Goal: Information Seeking & Learning: Learn about a topic

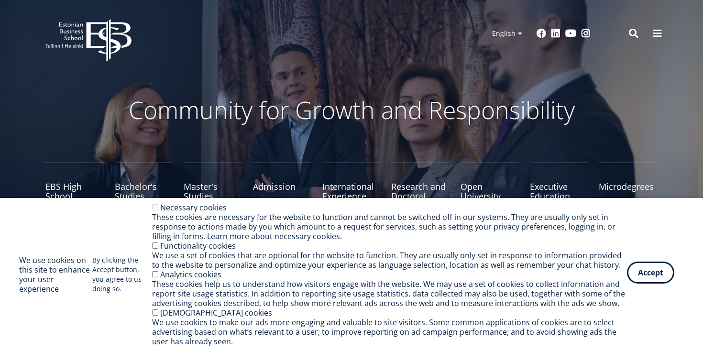
click at [655, 278] on button "Accept" at bounding box center [650, 273] width 47 height 22
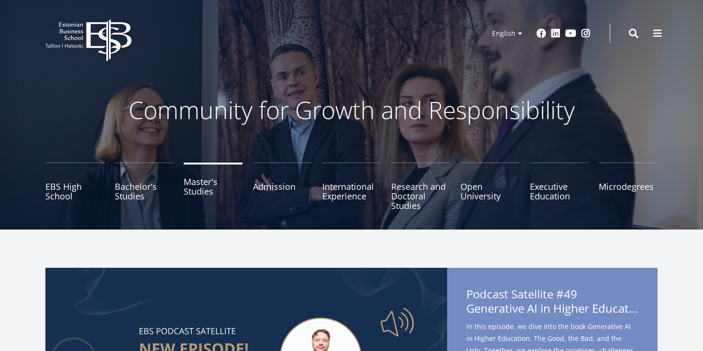
click at [200, 188] on link "Master's Studies" at bounding box center [213, 187] width 59 height 48
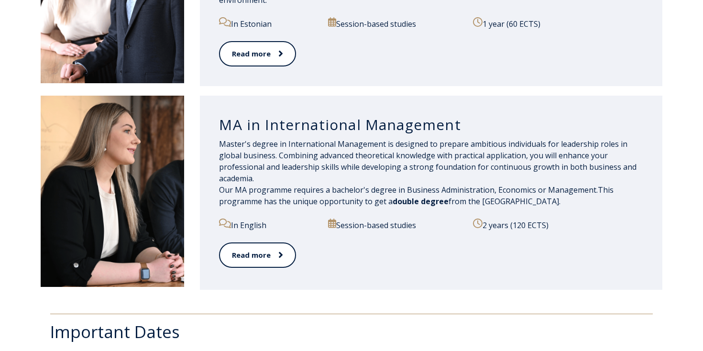
scroll to position [1048, 0]
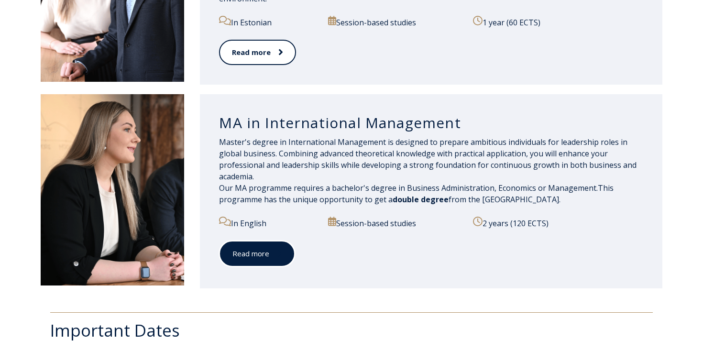
click at [262, 255] on link "Read more" at bounding box center [257, 254] width 76 height 26
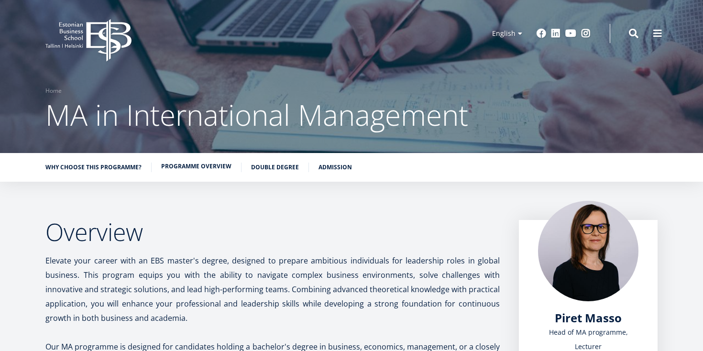
click at [208, 170] on link "Programme overview" at bounding box center [196, 167] width 70 height 10
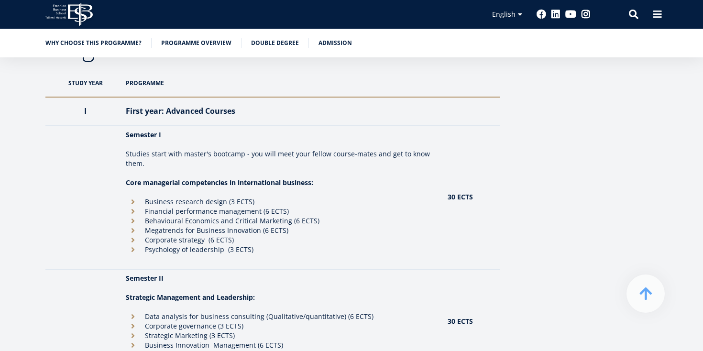
scroll to position [816, 0]
click at [151, 85] on th "PROGRAMME" at bounding box center [282, 82] width 322 height 28
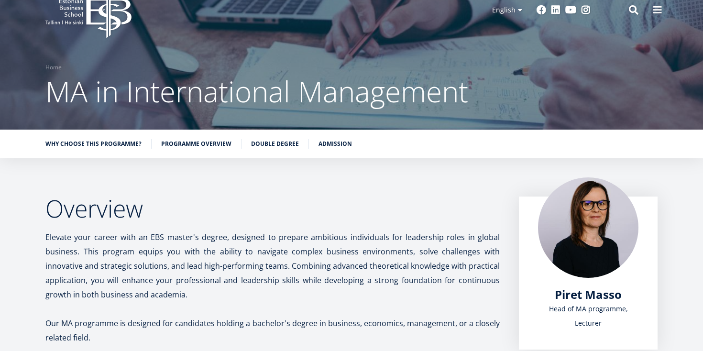
scroll to position [0, 0]
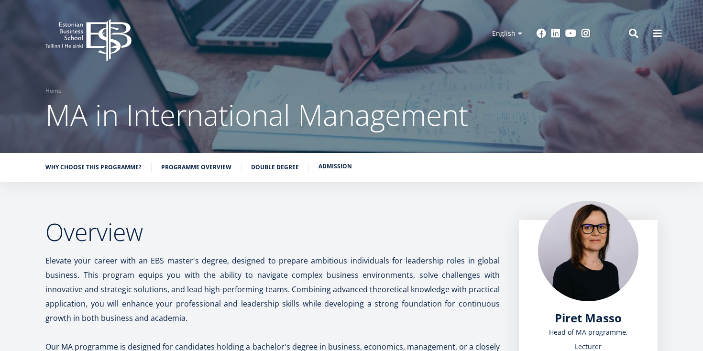
click at [332, 166] on link "Admission" at bounding box center [335, 167] width 33 height 10
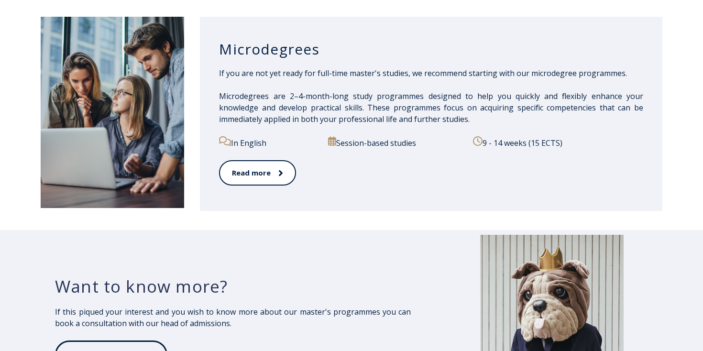
scroll to position [1533, 0]
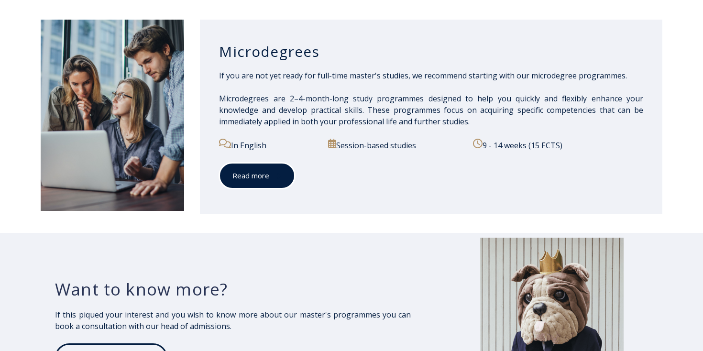
click at [282, 180] on link "Read more" at bounding box center [257, 176] width 76 height 26
